Goal: Task Accomplishment & Management: Manage account settings

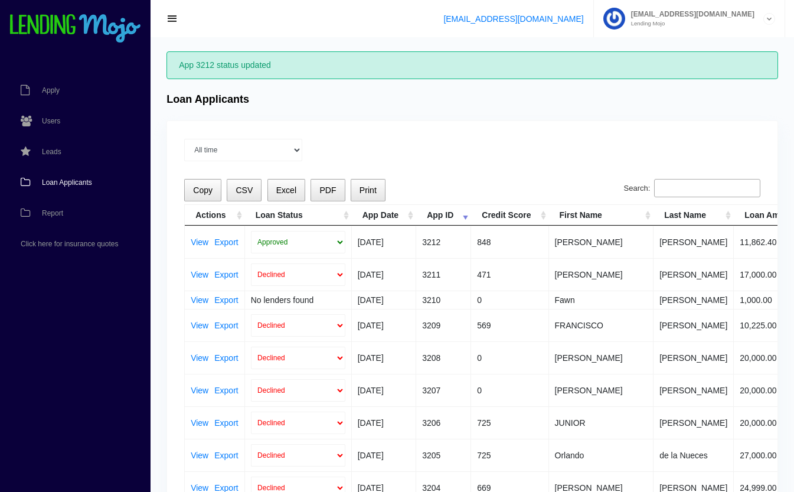
click at [52, 186] on link "Loan Applicants" at bounding box center [69, 182] width 139 height 31
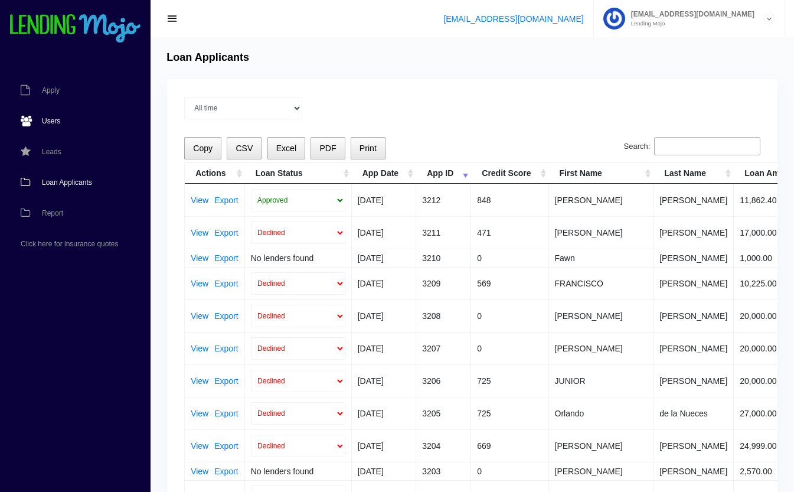
click at [54, 117] on span "Users" at bounding box center [51, 120] width 18 height 7
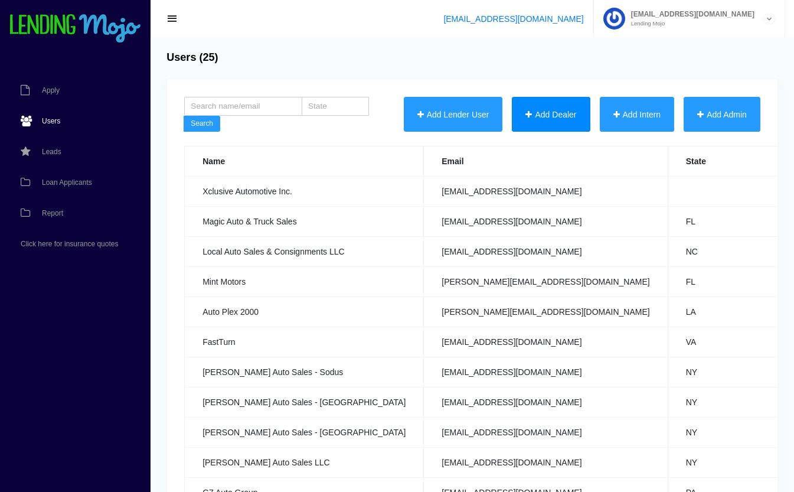
click at [559, 120] on button "Add Dealer" at bounding box center [551, 114] width 78 height 35
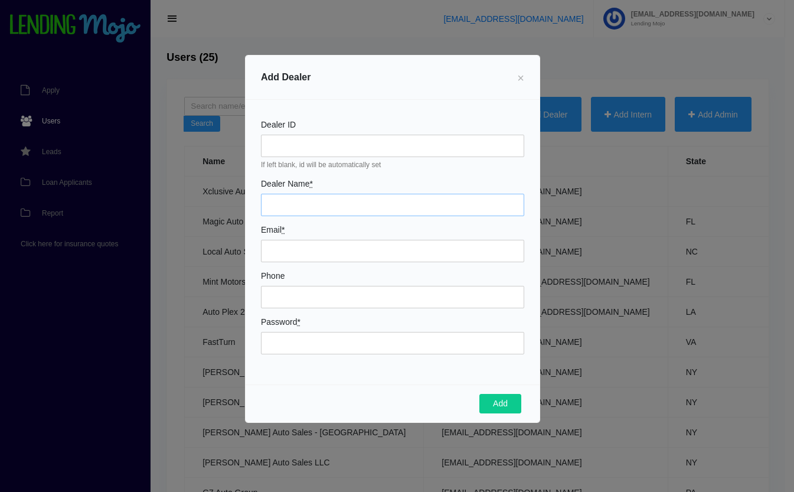
click at [284, 196] on input "Dealer Name *" at bounding box center [392, 205] width 263 height 22
click at [523, 74] on span "×" at bounding box center [520, 77] width 7 height 13
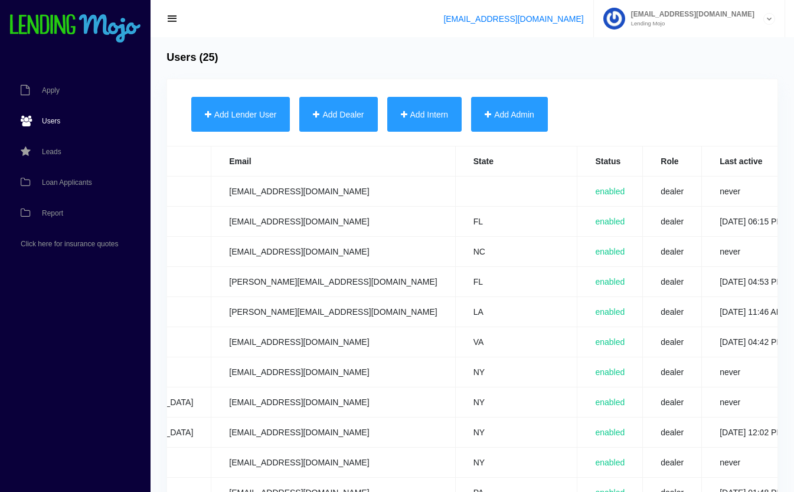
scroll to position [0, 463]
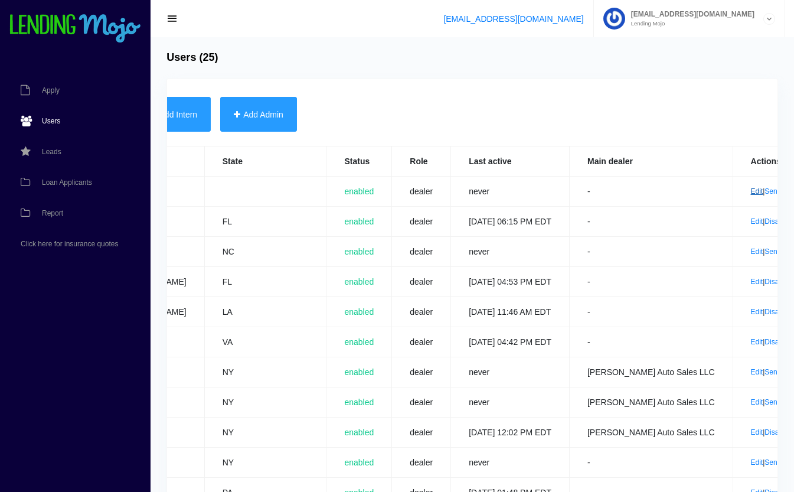
click at [751, 192] on link "Edit" at bounding box center [757, 191] width 12 height 8
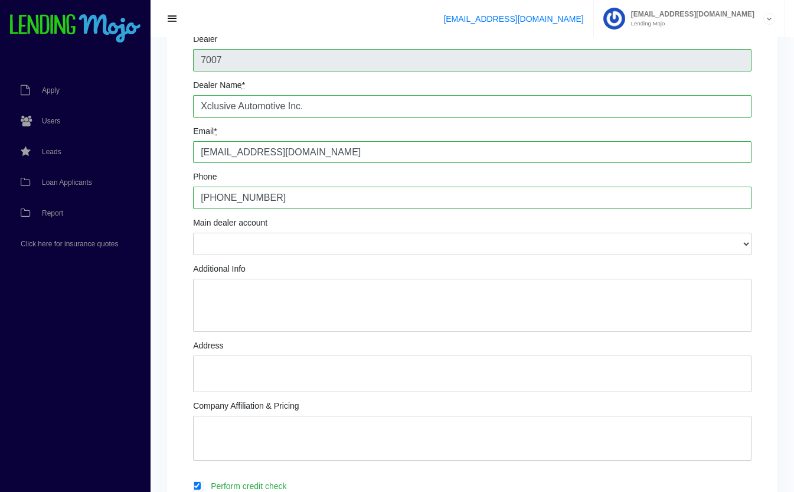
scroll to position [104, 0]
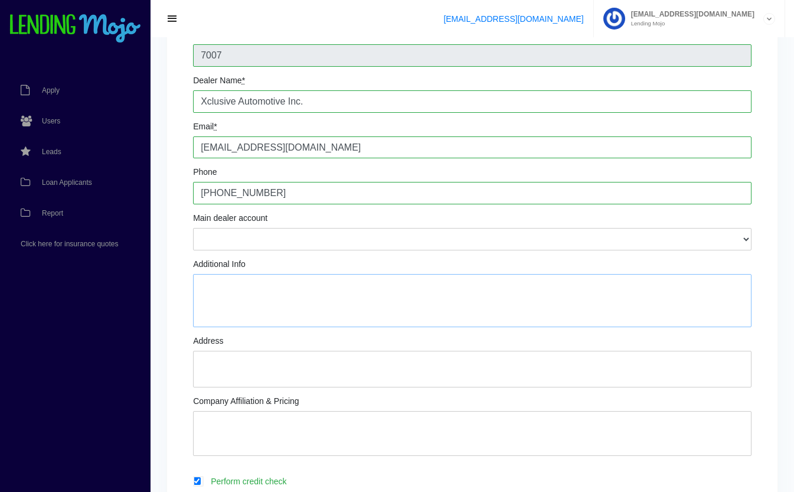
click at [325, 289] on textarea "Additional Info" at bounding box center [472, 300] width 558 height 53
type textarea "[PERSON_NAME]: Owner [PERSON_NAME]: Manager Text # is same number"
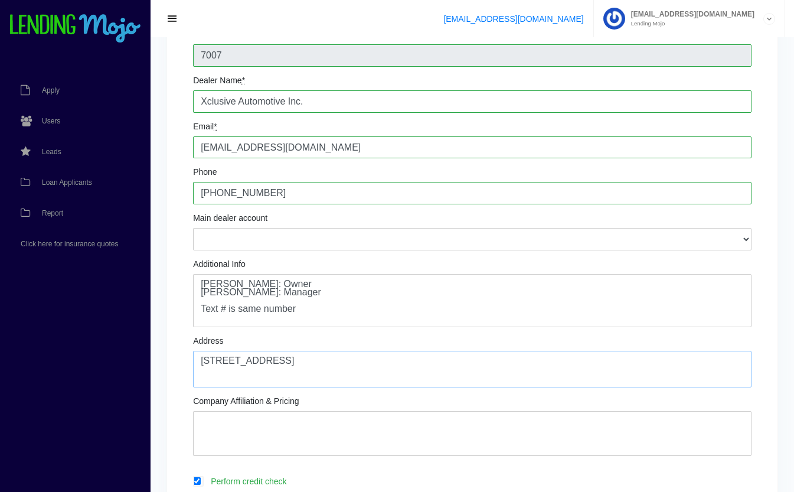
type textarea "[STREET_ADDRESS]"
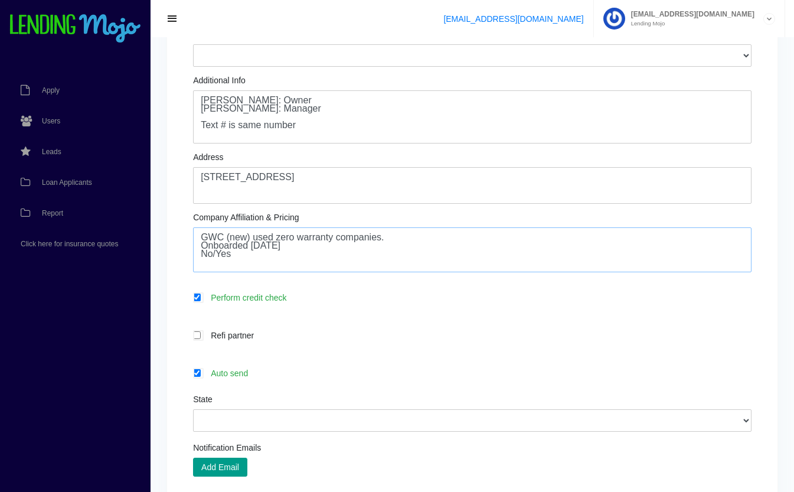
scroll to position [289, 0]
type textarea "GWC (new) used zero warranty companies. Onboarded 8.28.25 No/Yes"
click at [257, 372] on label "Auto send" at bounding box center [478, 372] width 546 height 14
click at [201, 372] on input "Auto send" at bounding box center [197, 372] width 8 height 8
checkbox input "false"
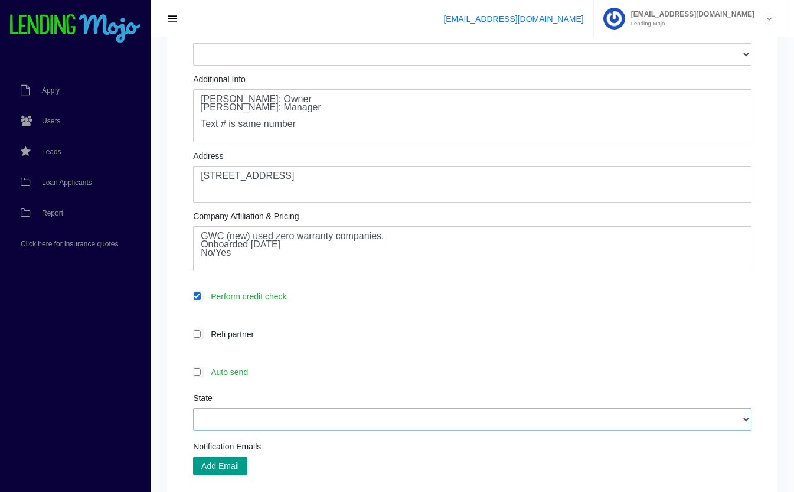
click at [333, 420] on select "Alabama Alaska Arizona Arkansas California Colorado Connecticut Delaware Distri…" at bounding box center [472, 419] width 558 height 22
select select "FL"
click at [193, 408] on select "Alabama Alaska Arizona Arkansas California Colorado Connecticut Delaware Distri…" at bounding box center [472, 419] width 558 height 22
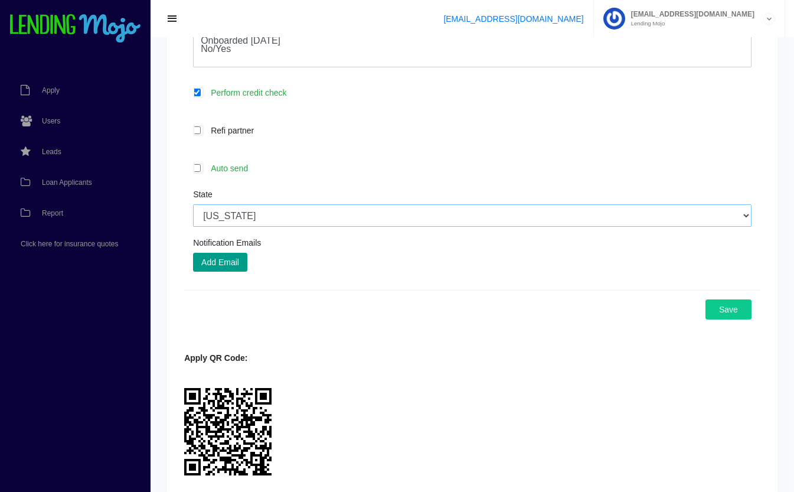
scroll to position [494, 0]
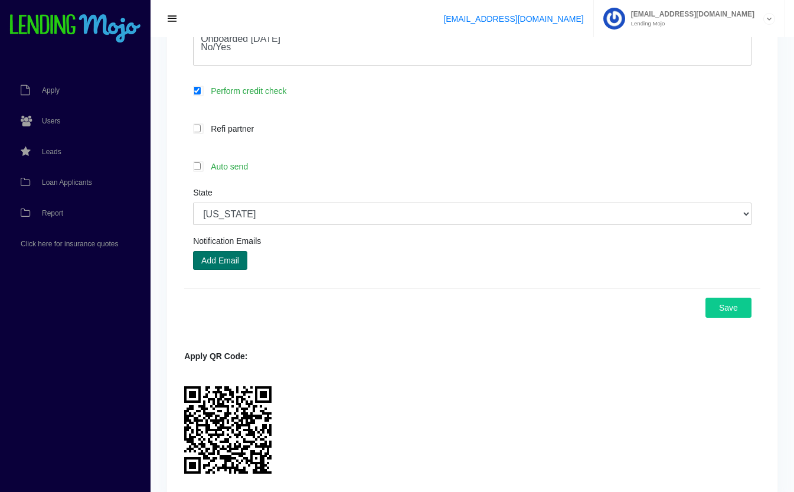
click at [239, 262] on button "Add Email" at bounding box center [220, 260] width 54 height 19
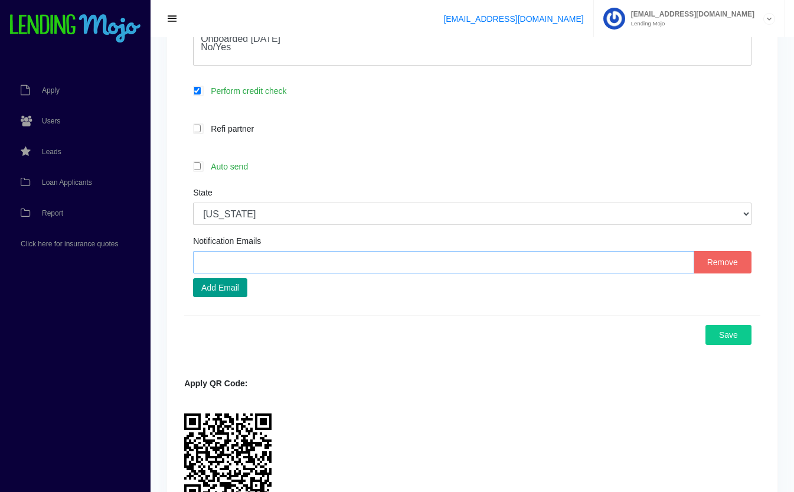
click at [315, 268] on input "text" at bounding box center [443, 262] width 501 height 22
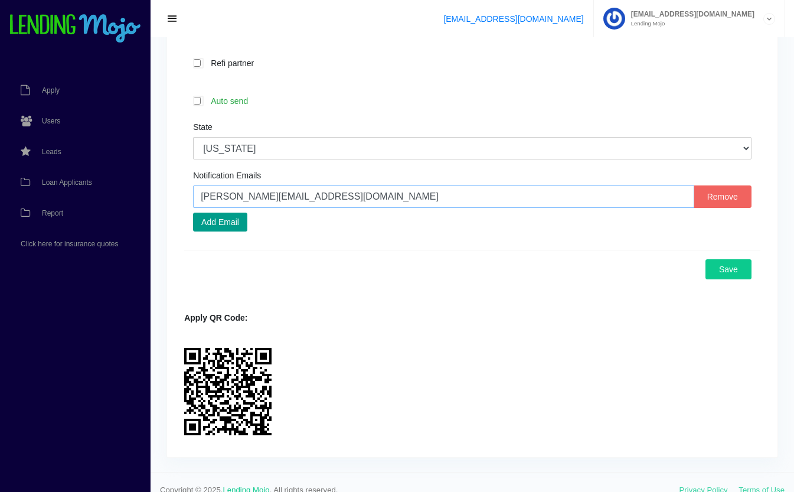
scroll to position [577, 0]
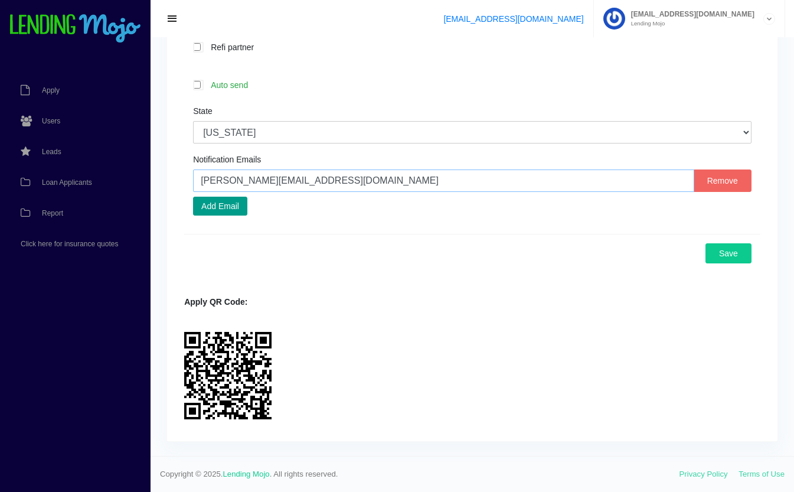
type input "allan@xclusiveag.com"
click at [741, 262] on button "Save" at bounding box center [728, 253] width 46 height 20
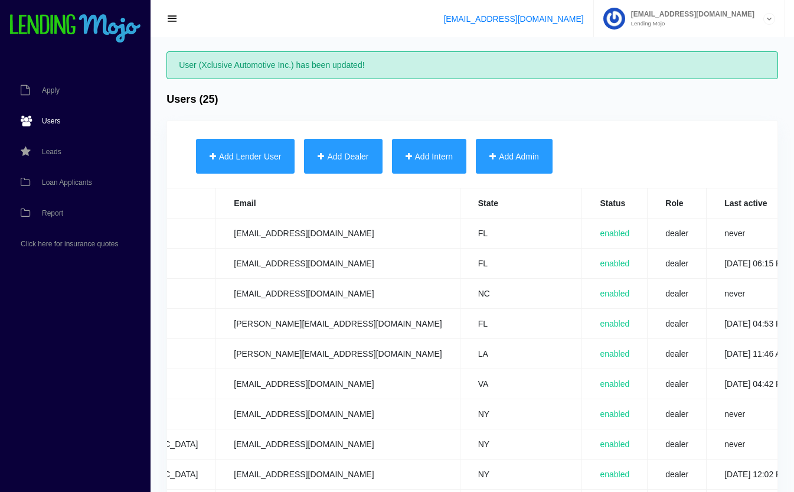
scroll to position [0, 463]
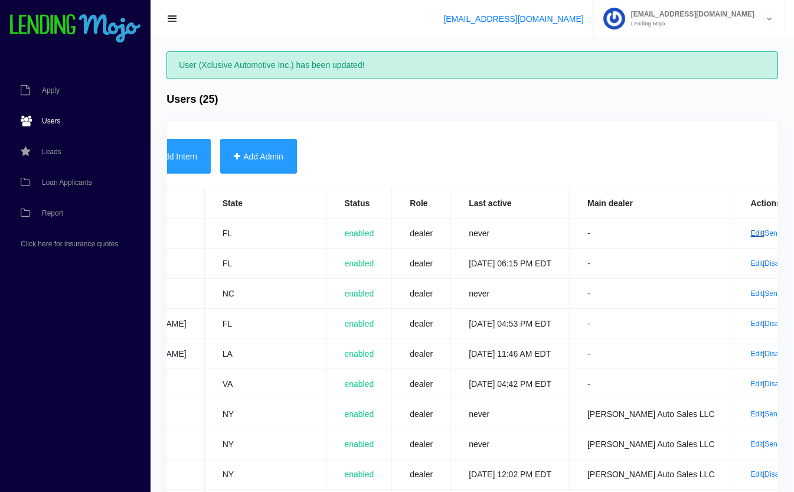
click at [751, 231] on link "Edit" at bounding box center [757, 233] width 12 height 8
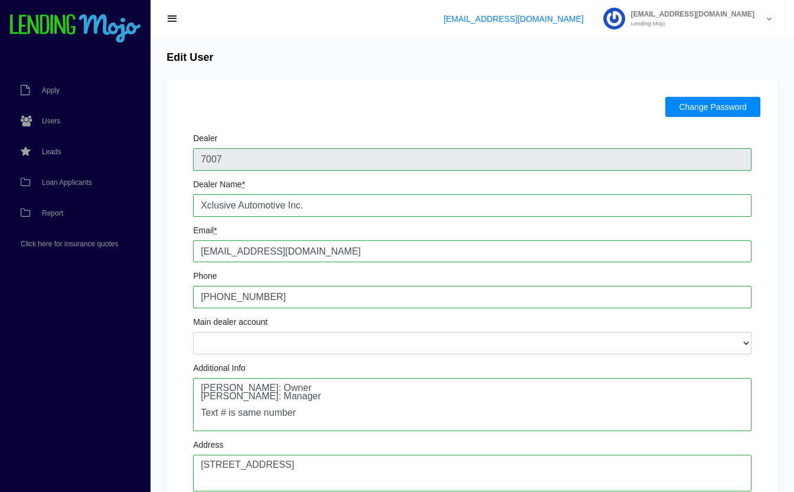
click at [729, 106] on button "Change Password" at bounding box center [712, 107] width 94 height 20
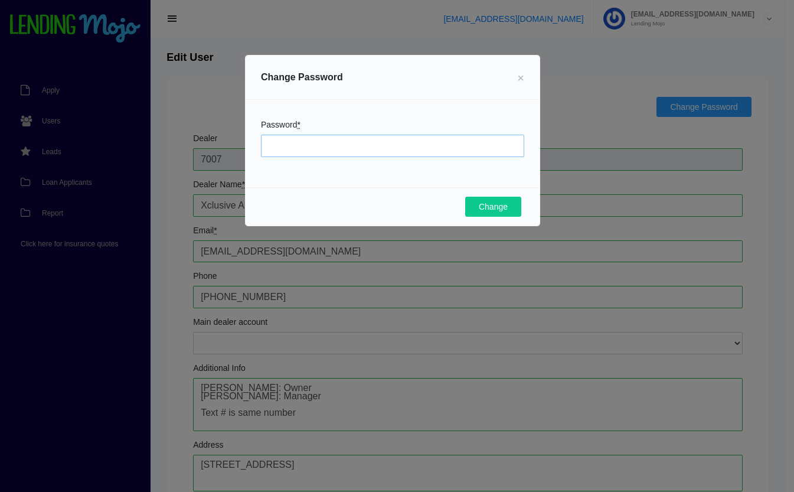
click at [380, 149] on input "Password *" at bounding box center [392, 146] width 263 height 22
type input "Mojo7778!"
click at [503, 209] on button "Change" at bounding box center [493, 206] width 56 height 20
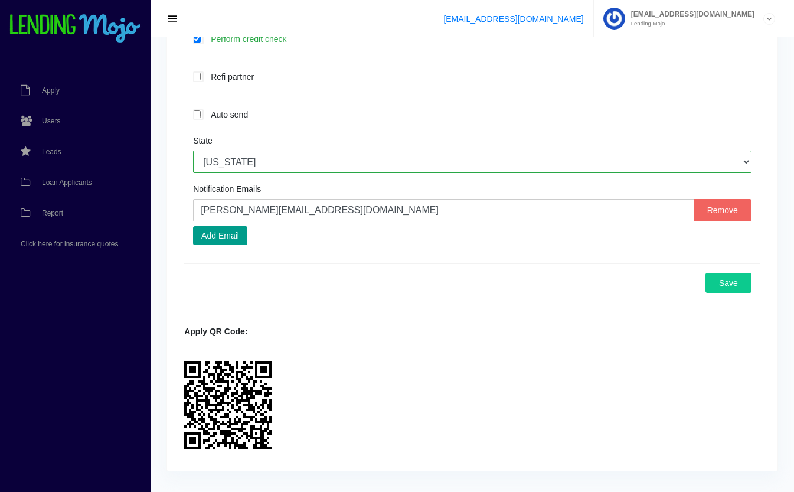
scroll to position [618, 0]
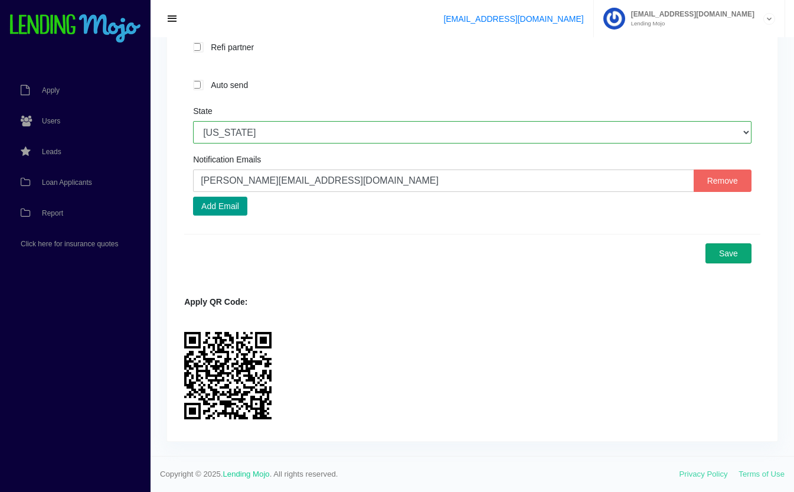
click at [731, 257] on button "Save" at bounding box center [728, 253] width 46 height 20
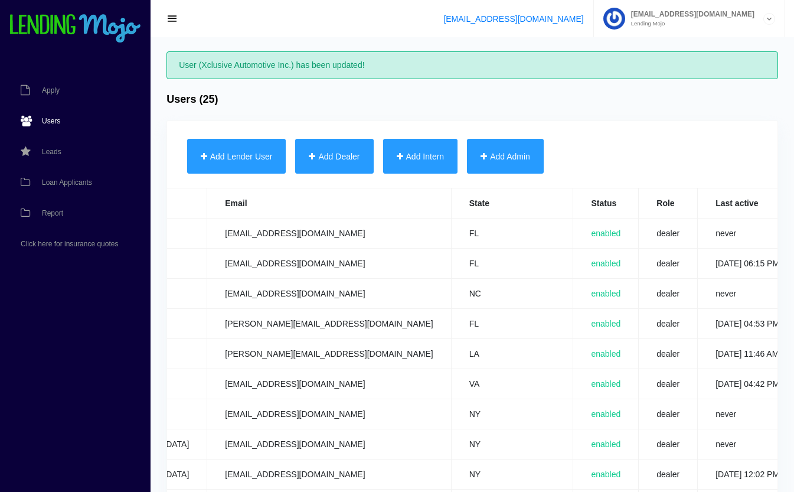
scroll to position [0, 463]
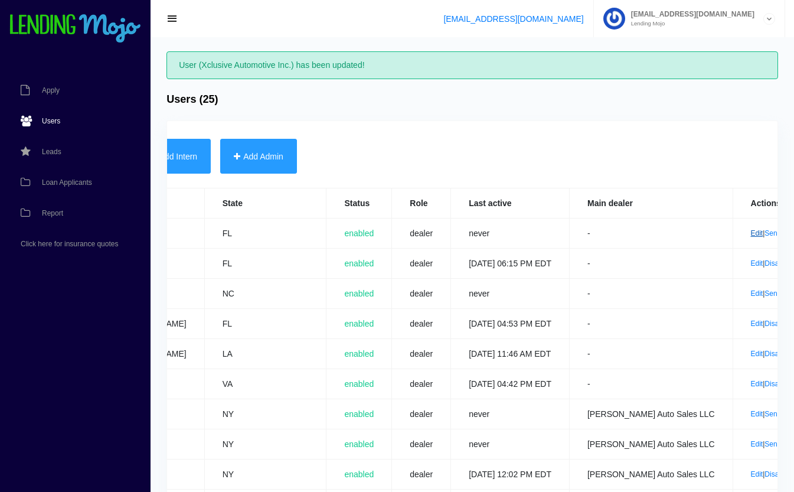
click at [751, 231] on link "Edit" at bounding box center [757, 233] width 12 height 8
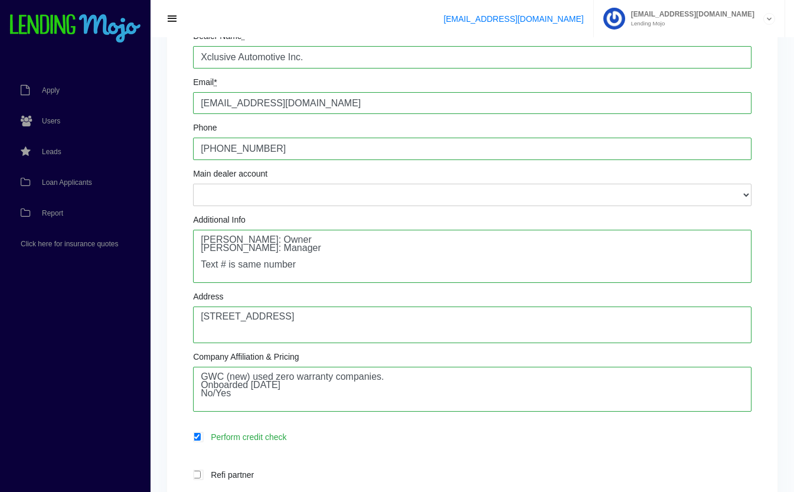
scroll to position [153, 0]
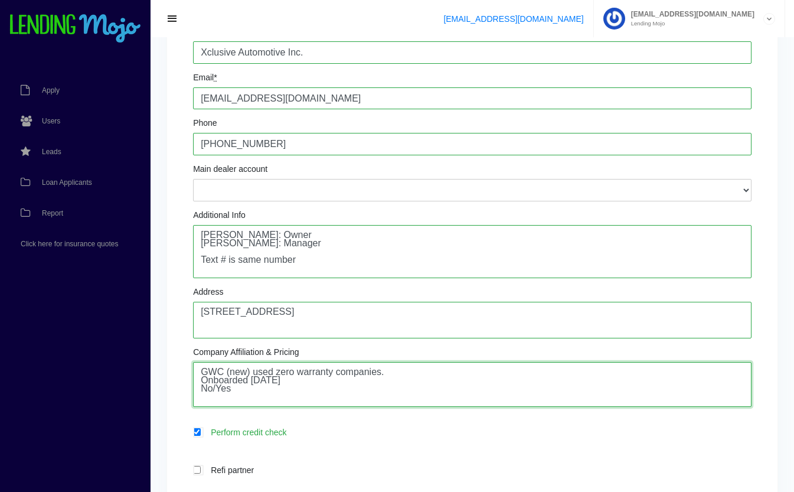
click at [247, 392] on textarea "GWC (new) used zero warranty companies. Onboarded 8.28.25 No/Yes" at bounding box center [472, 384] width 558 height 45
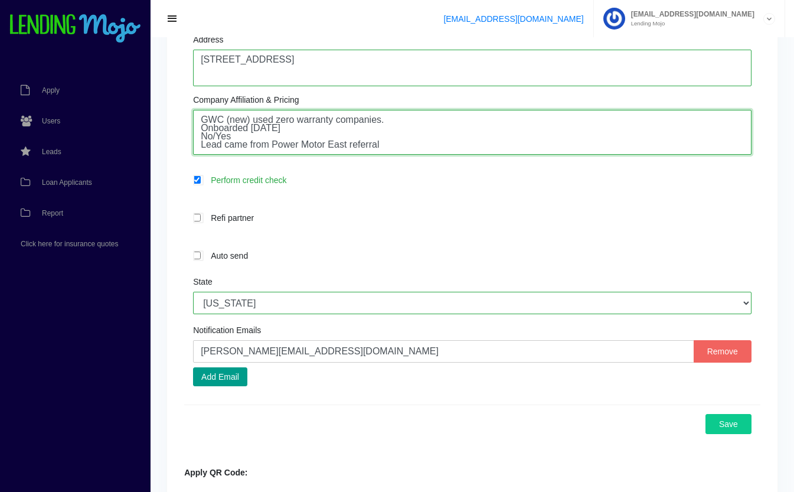
scroll to position [405, 0]
type textarea "GWC (new) used zero warranty companies. Onboarded 8.28.25 No/Yes Lead came from…"
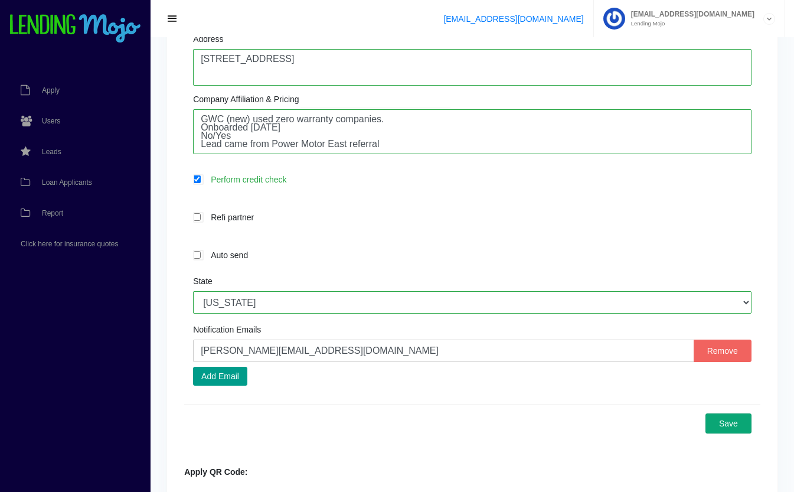
click at [744, 427] on button "Save" at bounding box center [728, 423] width 46 height 20
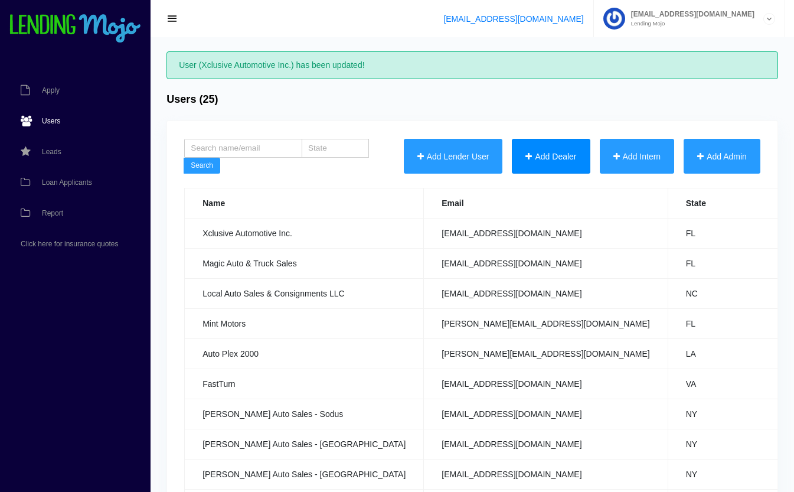
click at [569, 164] on button "Add Dealer" at bounding box center [551, 156] width 78 height 35
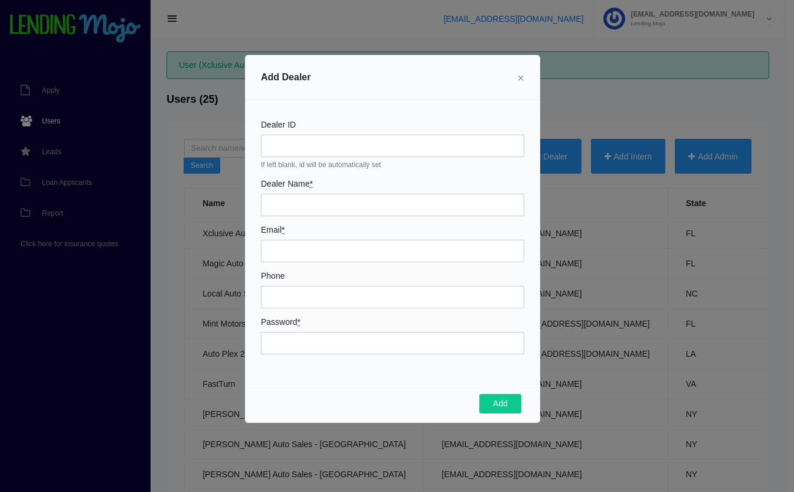
click at [530, 71] on button "×" at bounding box center [520, 77] width 26 height 33
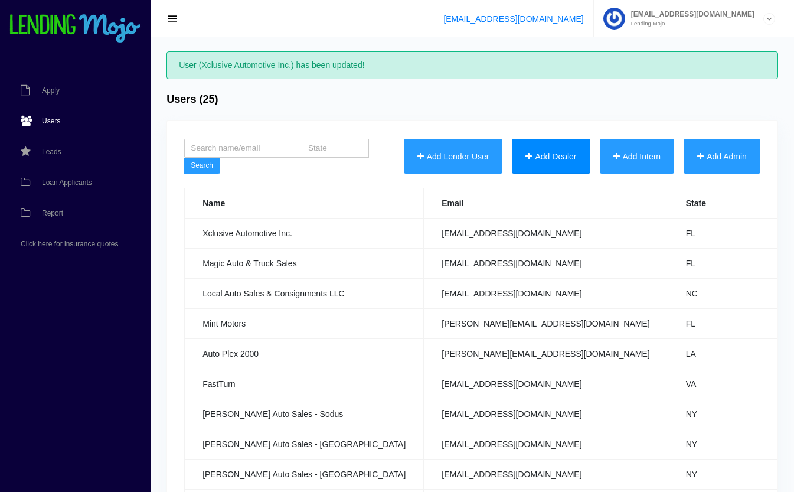
click at [556, 160] on button "Add Dealer" at bounding box center [551, 156] width 78 height 35
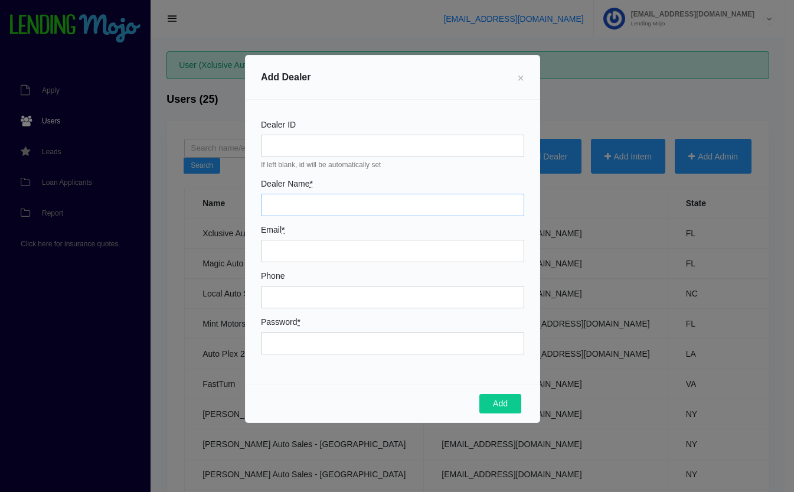
click at [385, 207] on input "Dealer Name *" at bounding box center [392, 205] width 263 height 22
type input "A"
type input "AUTOMANIA LLC"
type input "[EMAIL_ADDRESS][DOMAIN_NAME]"
type input "3132664355"
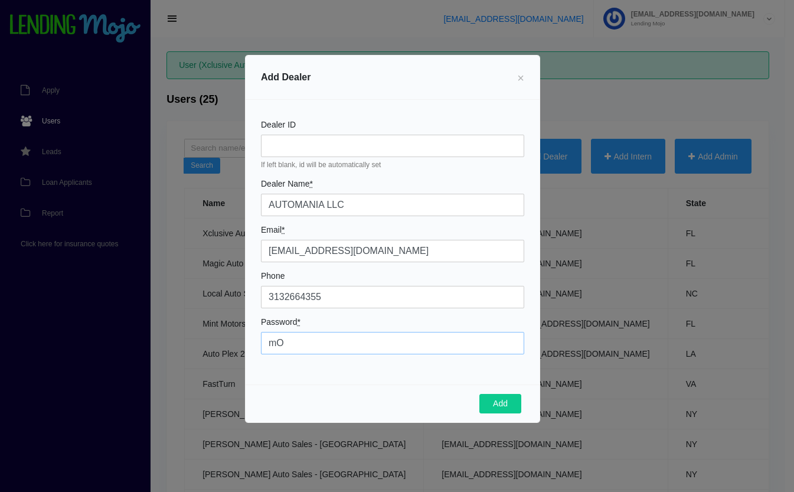
type input "m"
type input "Mojo4554!"
click at [500, 405] on button "Add" at bounding box center [500, 404] width 42 height 20
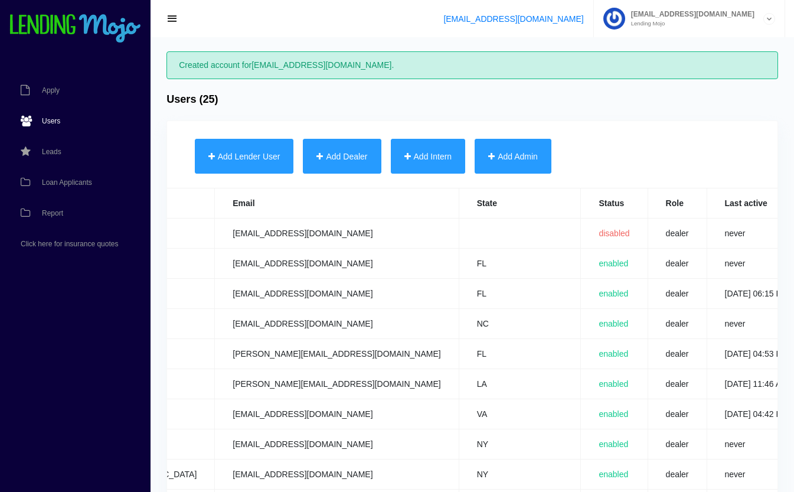
scroll to position [0, 465]
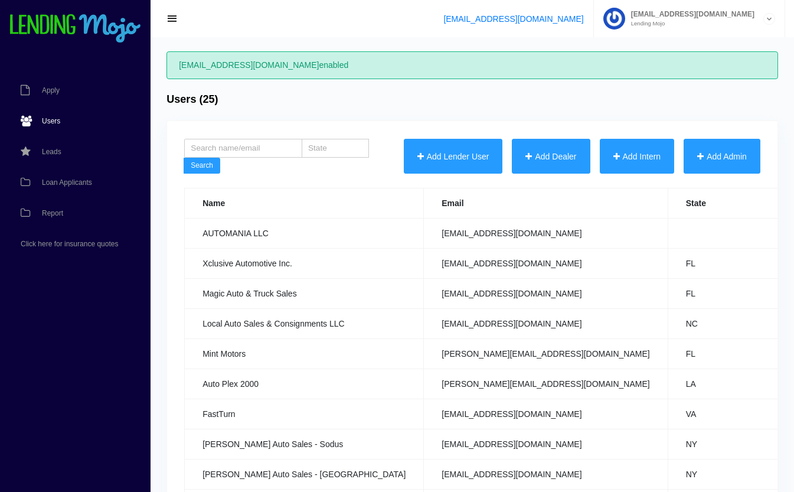
scroll to position [0, 463]
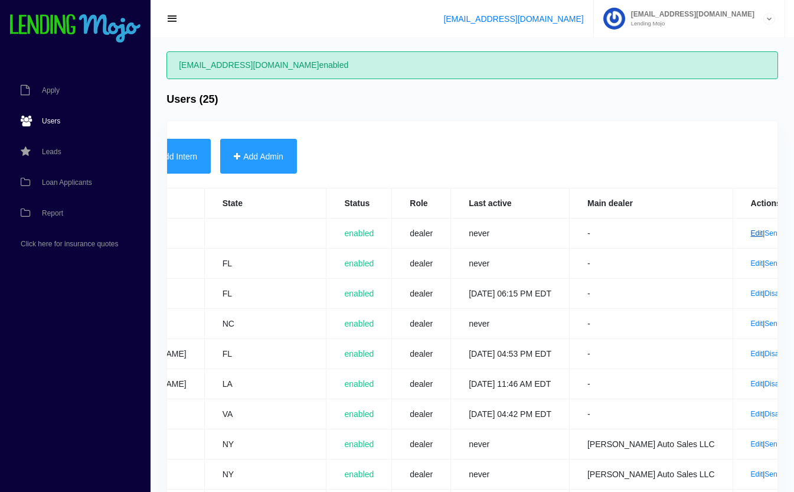
click at [751, 234] on link "Edit" at bounding box center [757, 233] width 12 height 8
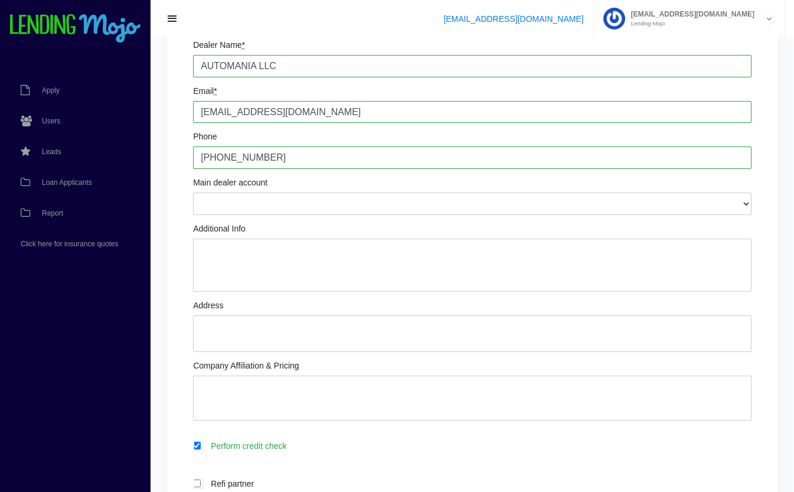
scroll to position [136, 0]
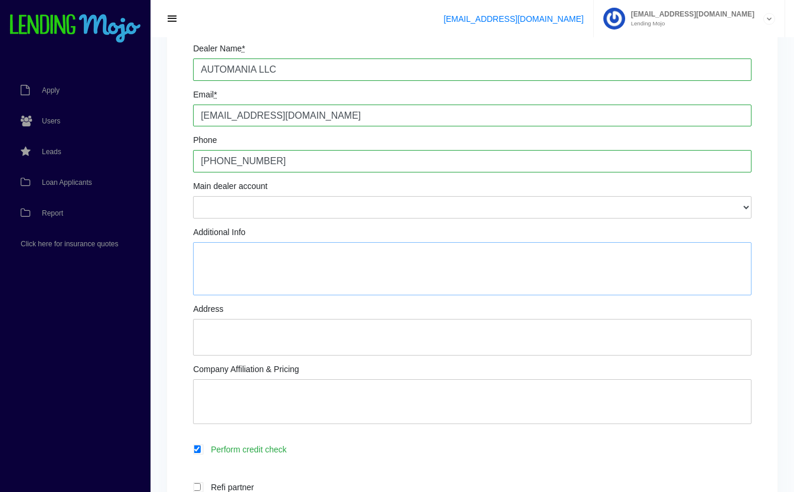
click at [335, 271] on textarea "Additional Info" at bounding box center [472, 268] width 558 height 53
type textarea "Ali Nasser: Owner Ali Saleh: Employee Main # is text # Other number is 313.982.…"
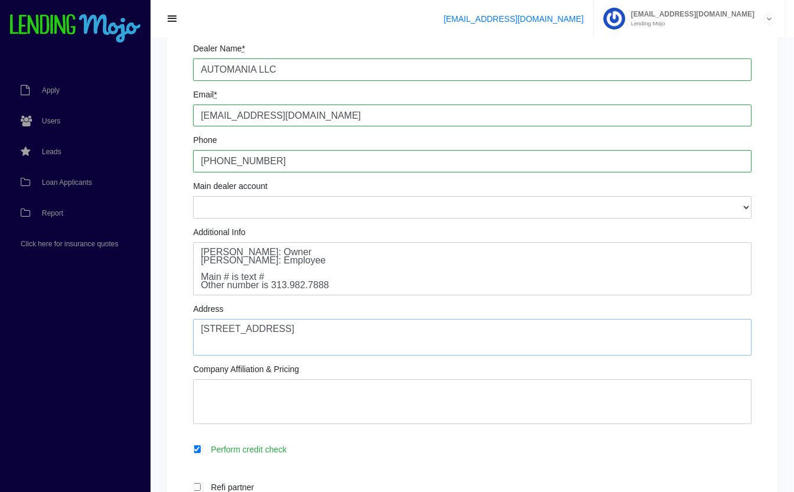
type textarea "22120 Vanborn Road Dearborn, MI 48125"
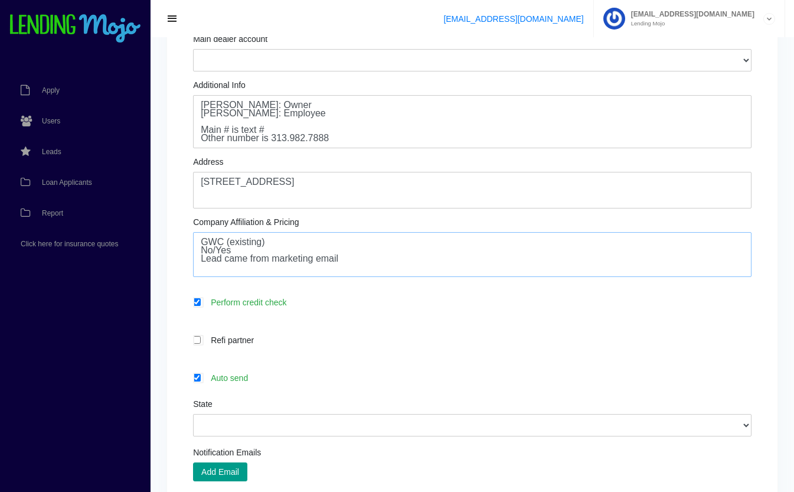
scroll to position [287, 0]
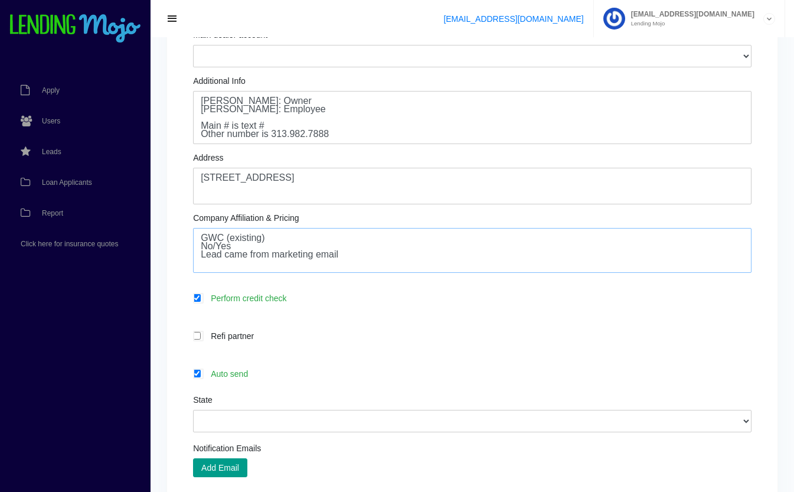
type textarea "GWC (existing) No/Yes Lead came from marketing email"
click at [264, 378] on label "Auto send" at bounding box center [478, 373] width 546 height 14
click at [201, 377] on input "Auto send" at bounding box center [197, 373] width 8 height 8
checkbox input "false"
click at [297, 425] on select "Alabama Alaska Arizona Arkansas California Colorado Connecticut Delaware Distri…" at bounding box center [472, 421] width 558 height 22
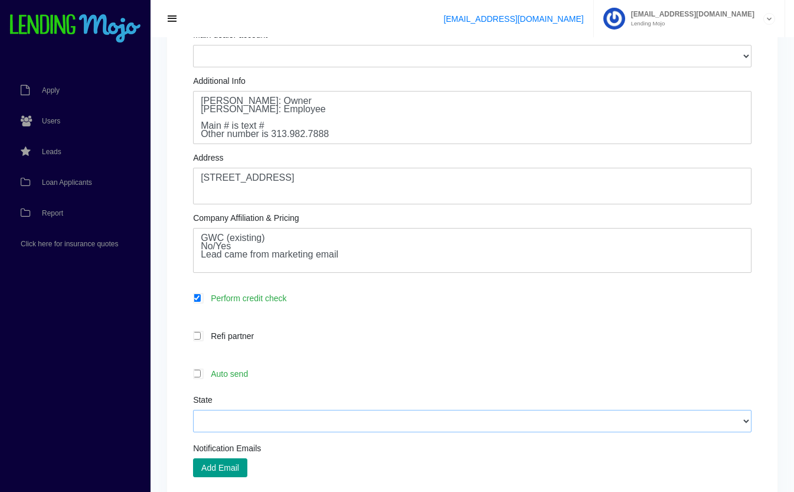
select select "MI"
click at [193, 410] on select "Alabama Alaska Arizona Arkansas California Colorado Connecticut Delaware Distri…" at bounding box center [472, 421] width 558 height 22
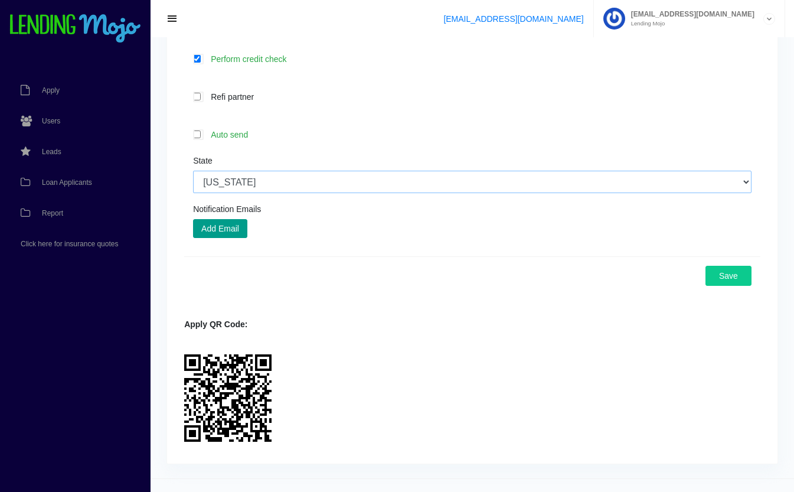
scroll to position [549, 0]
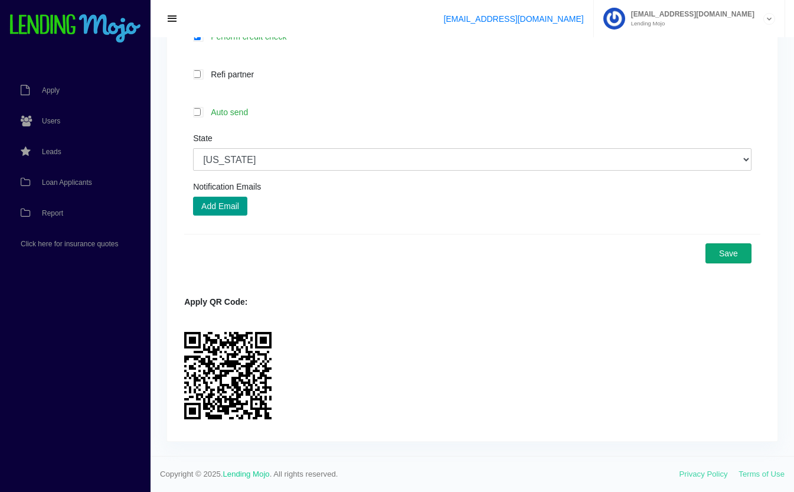
click at [736, 254] on button "Save" at bounding box center [728, 253] width 46 height 20
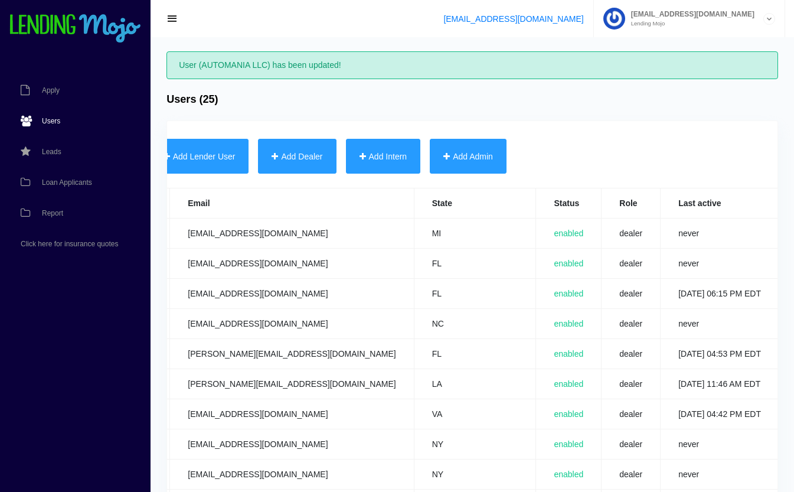
scroll to position [0, 463]
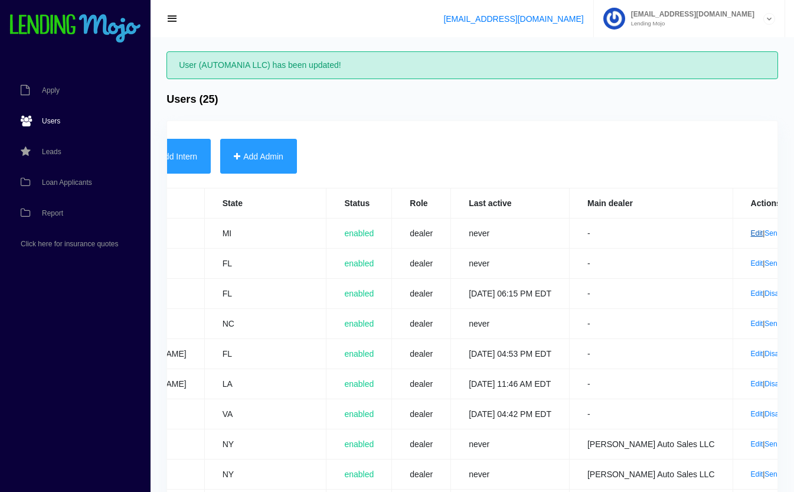
click at [751, 232] on link "Edit" at bounding box center [757, 233] width 12 height 8
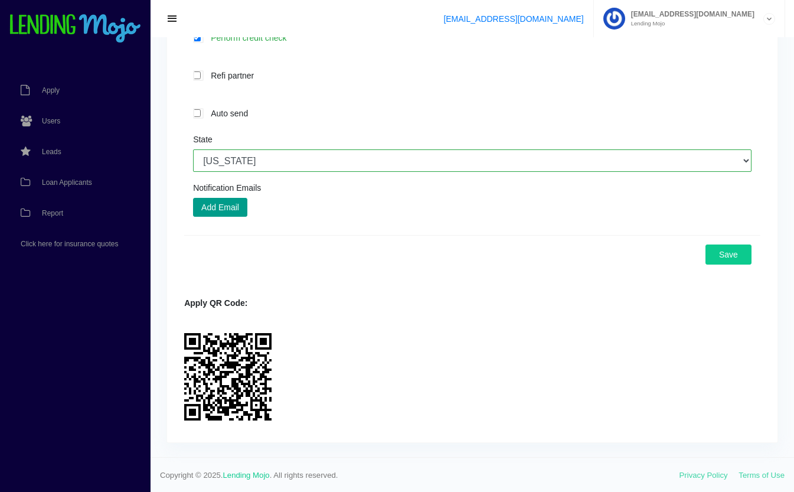
scroll to position [549, 0]
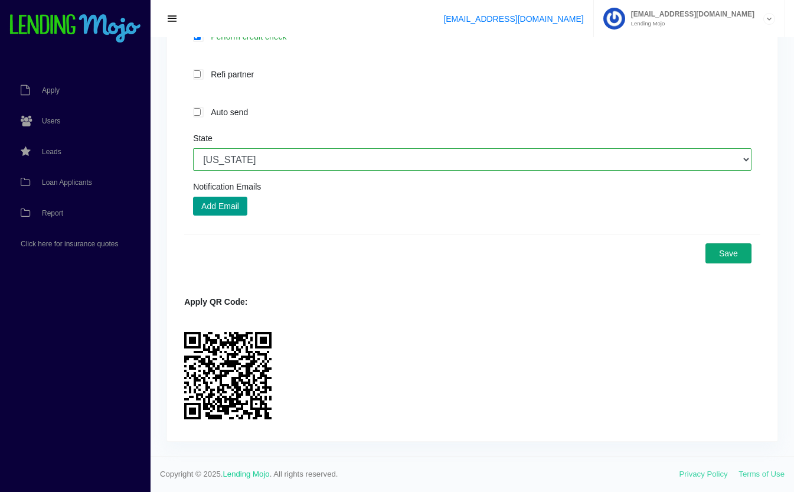
click at [716, 247] on button "Save" at bounding box center [728, 253] width 46 height 20
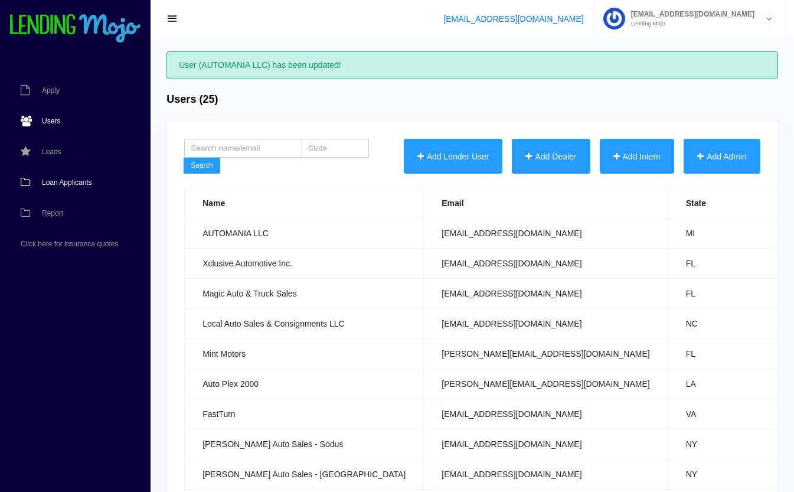
click at [85, 188] on link "Loan Applicants" at bounding box center [69, 182] width 139 height 31
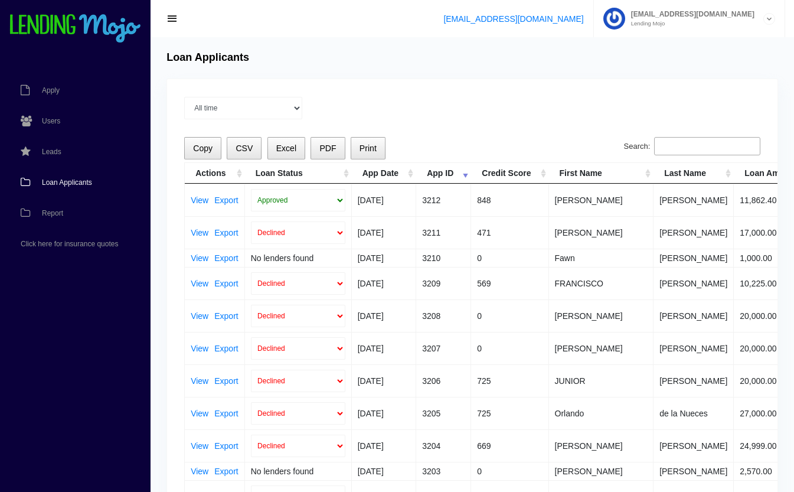
click at [703, 149] on input "Search:" at bounding box center [707, 146] width 106 height 19
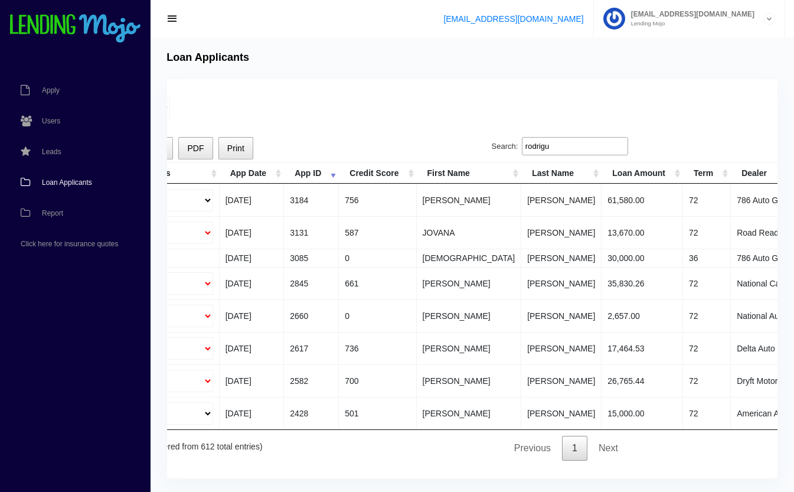
scroll to position [0, 365]
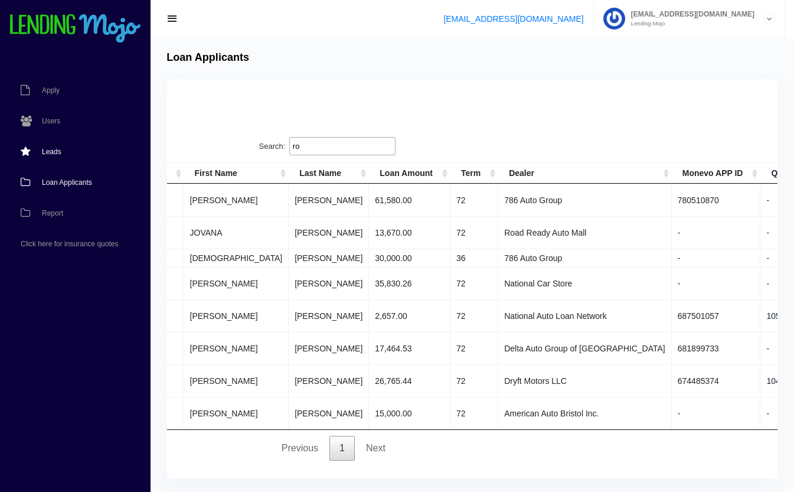
type input "r"
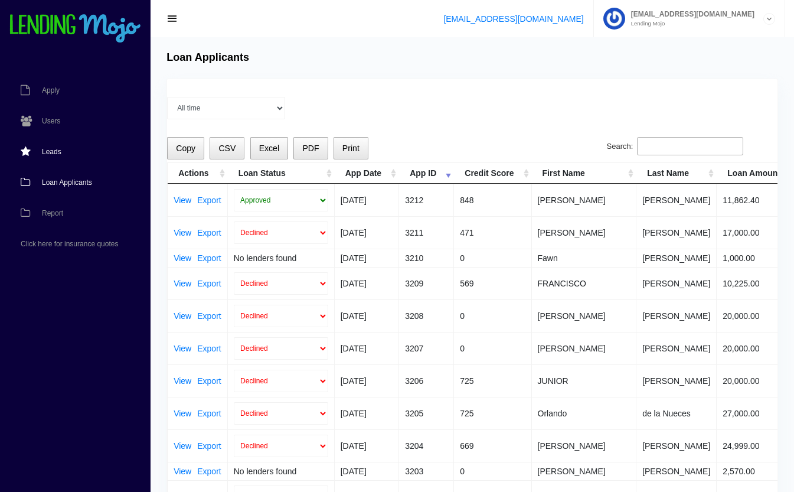
scroll to position [0, 0]
